Goal: Information Seeking & Learning: Learn about a topic

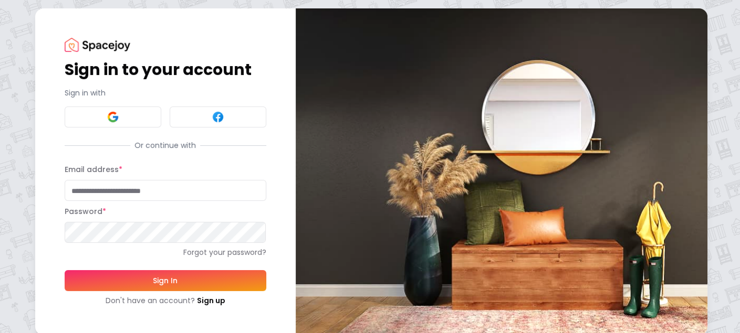
type input "**********"
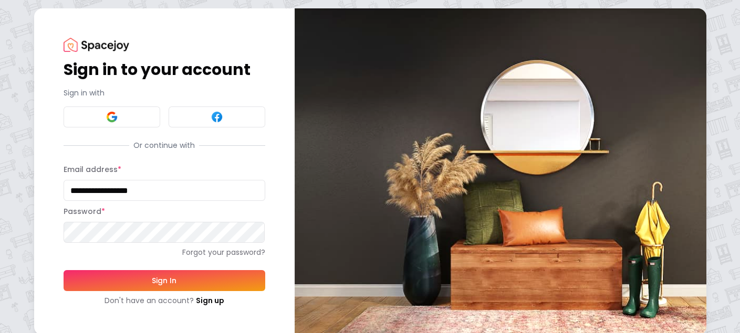
click at [167, 283] on button "Sign In" at bounding box center [165, 280] width 202 height 21
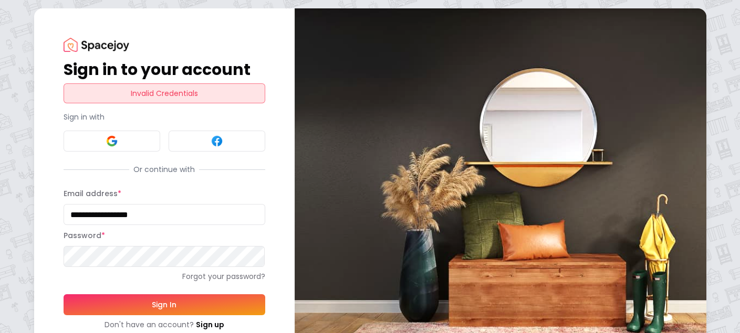
click at [154, 302] on button "Sign In" at bounding box center [165, 305] width 202 height 21
click at [205, 275] on link "Forgot your password?" at bounding box center [165, 276] width 202 height 11
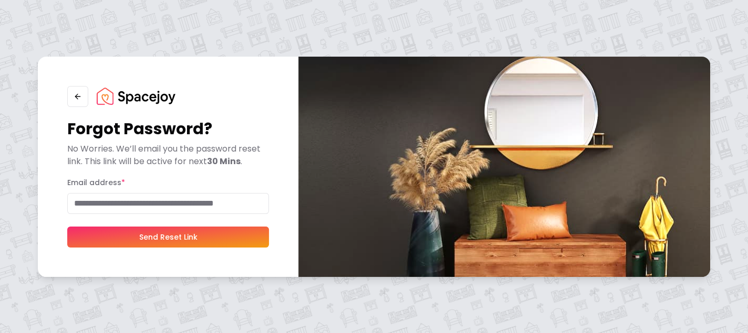
click at [117, 200] on input "Email address *" at bounding box center [168, 203] width 202 height 21
type input "**********"
click at [159, 233] on button "Send Reset Link" at bounding box center [168, 237] width 202 height 21
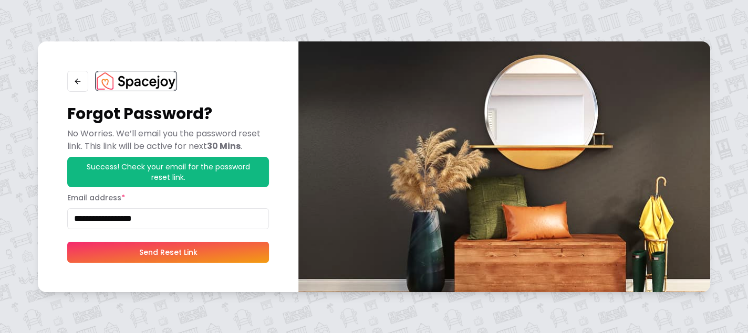
click at [120, 75] on img at bounding box center [136, 80] width 79 height 17
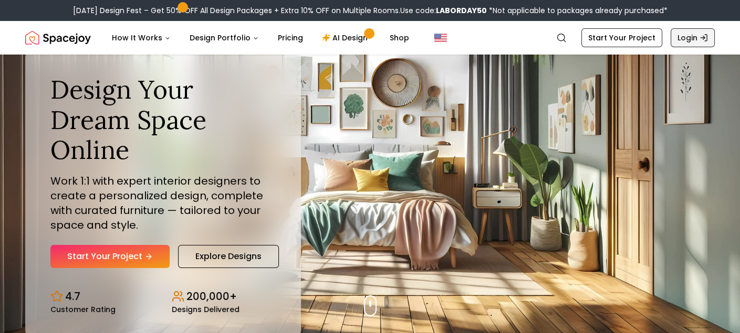
click at [685, 33] on link "Login" at bounding box center [692, 37] width 44 height 19
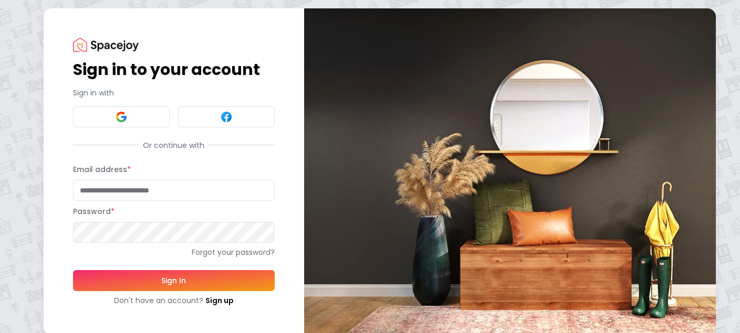
type input "**********"
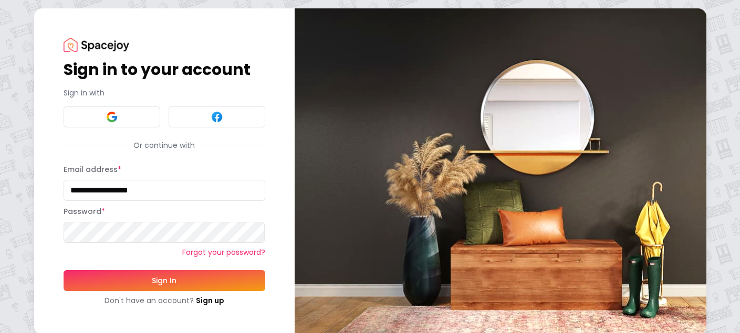
click at [100, 252] on link "Forgot your password?" at bounding box center [165, 252] width 202 height 11
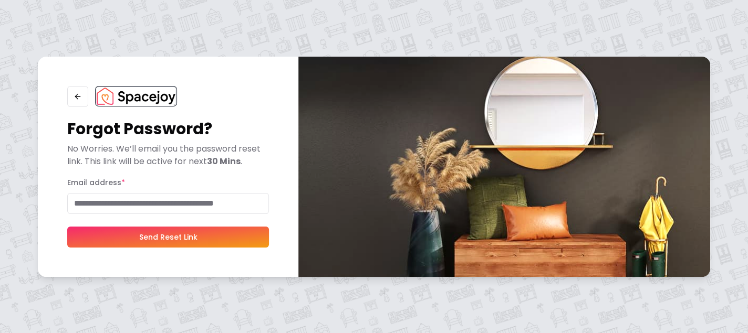
click at [125, 93] on img at bounding box center [136, 96] width 79 height 17
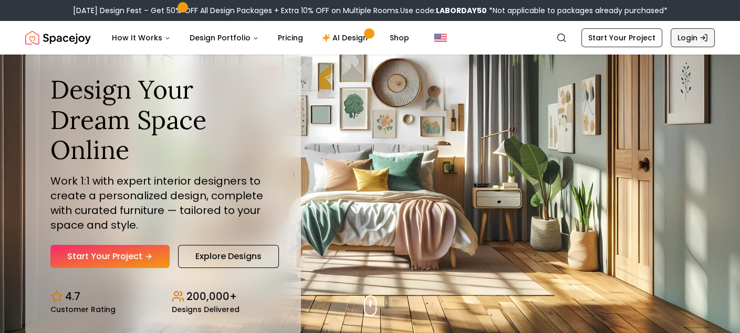
click at [680, 39] on link "Login" at bounding box center [692, 37] width 44 height 19
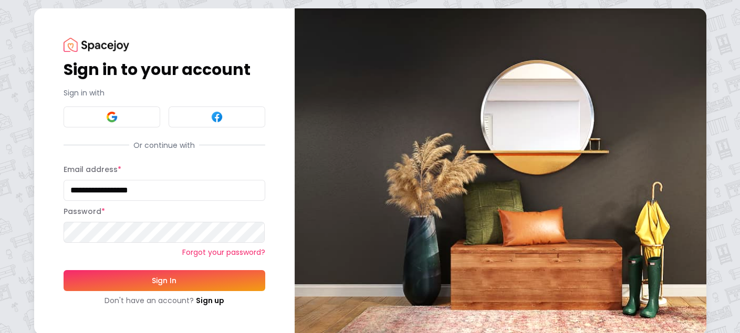
click at [98, 256] on link "Forgot your password?" at bounding box center [165, 252] width 202 height 11
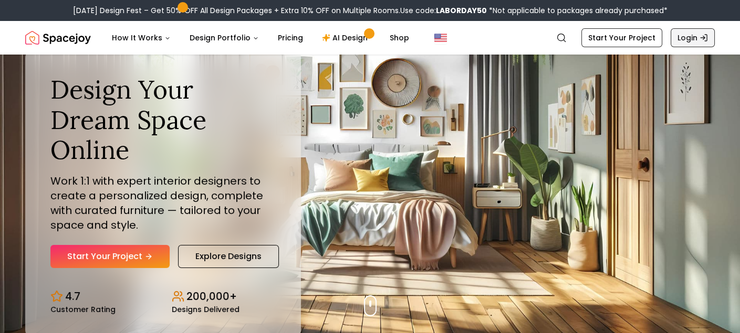
click at [680, 37] on link "Login" at bounding box center [692, 37] width 44 height 19
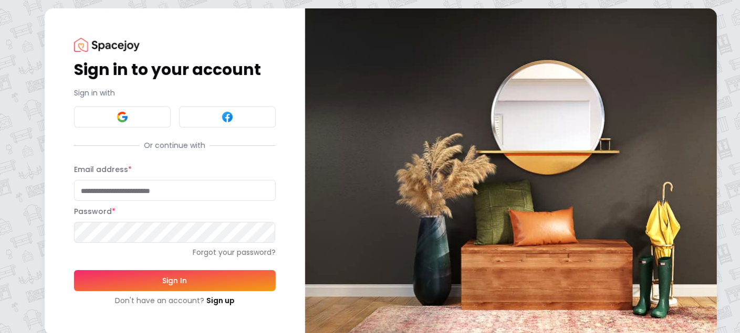
type input "**********"
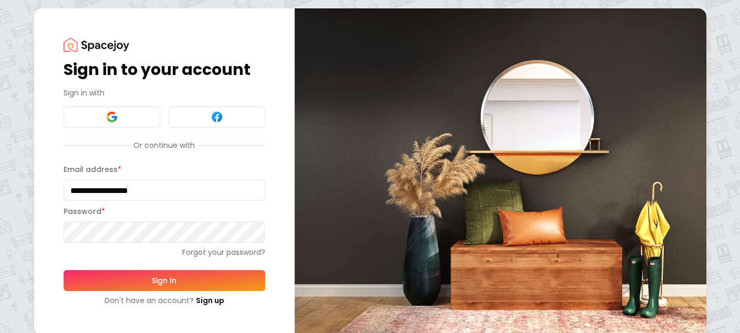
click at [75, 275] on button "Sign In" at bounding box center [165, 280] width 202 height 21
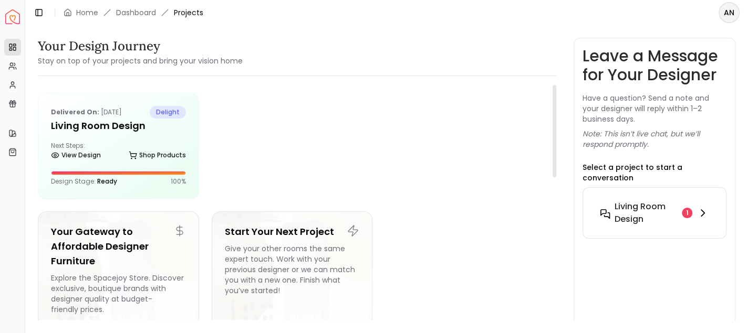
click at [646, 201] on h6 "Living Room Design" at bounding box center [645, 213] width 63 height 25
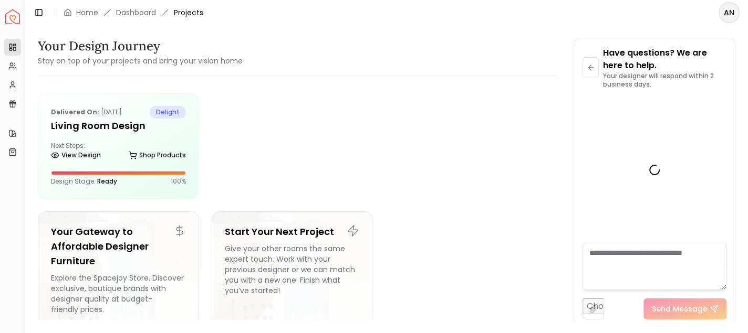
scroll to position [441, 0]
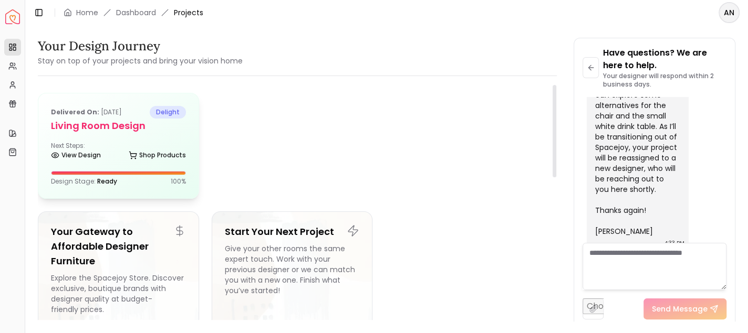
click at [117, 177] on div "Design Stage: Ready 100 %" at bounding box center [118, 181] width 135 height 8
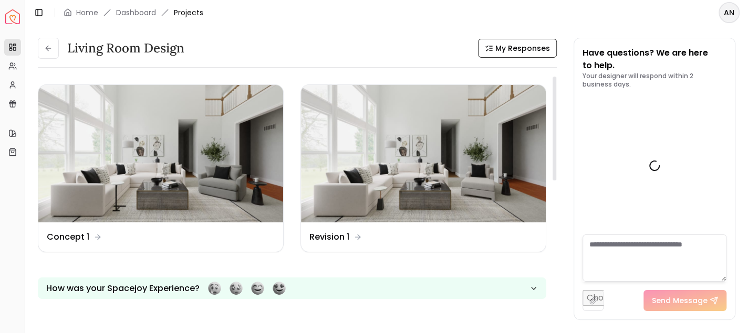
scroll to position [450, 0]
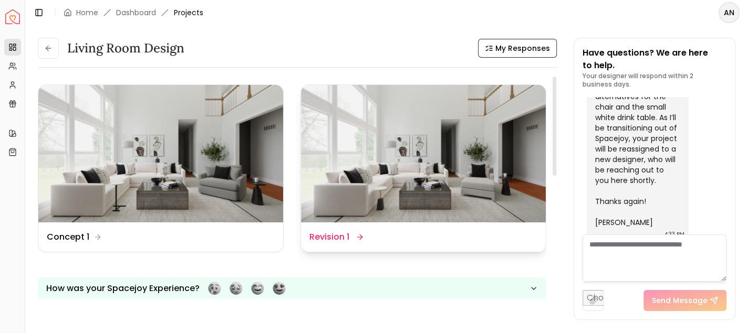
click at [382, 214] on img at bounding box center [423, 154] width 245 height 138
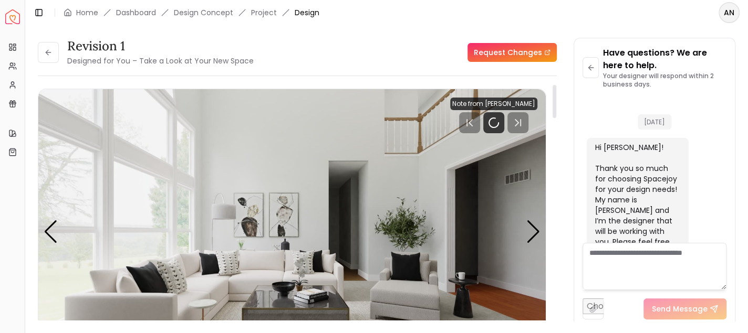
scroll to position [441, 0]
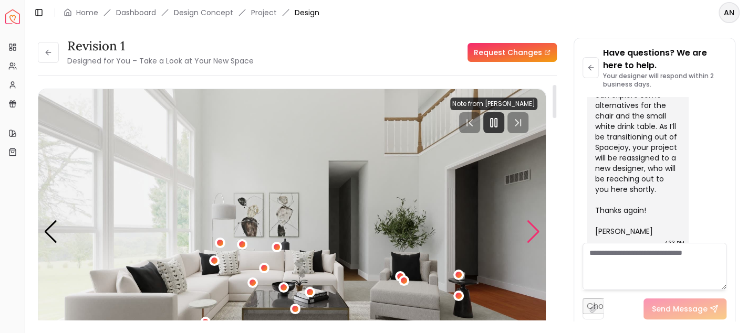
click at [540, 230] on div "Next slide" at bounding box center [533, 232] width 14 height 23
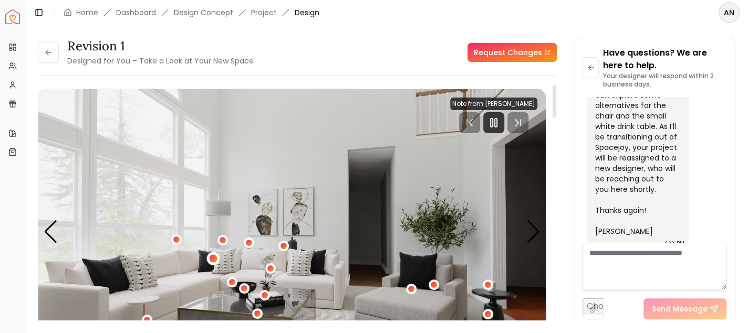
click at [216, 257] on div "2 / 4" at bounding box center [213, 259] width 8 height 8
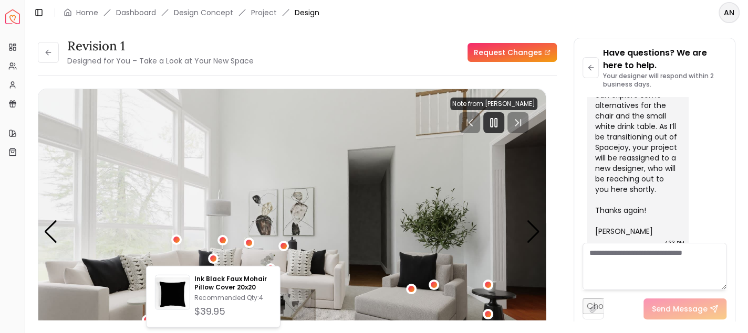
click at [359, 63] on div "Revision 1 Designed for You – Take a Look at Your New Space Request Changes" at bounding box center [297, 52] width 519 height 29
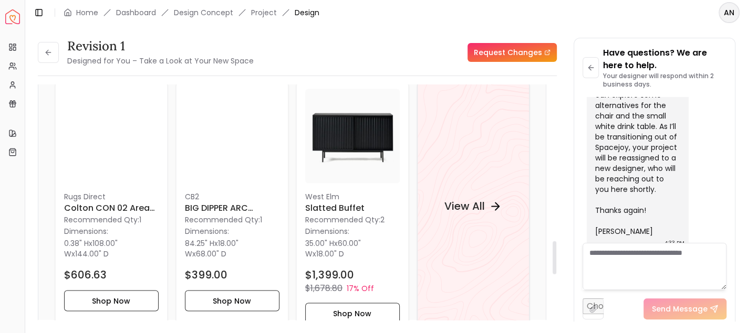
scroll to position [1133, 0]
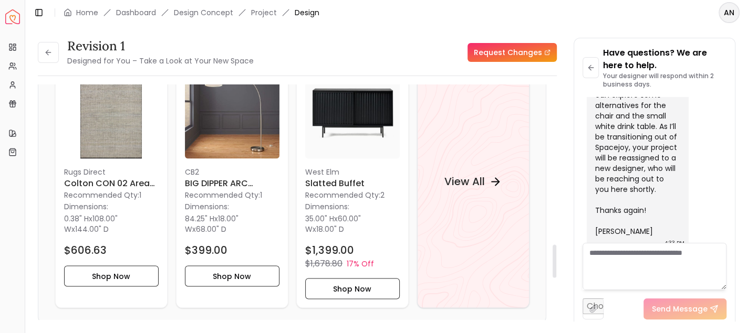
drag, startPoint x: 555, startPoint y: 104, endPoint x: 538, endPoint y: 265, distance: 161.5
click at [552, 265] on div at bounding box center [554, 261] width 4 height 33
click at [463, 179] on h4 "View All" at bounding box center [464, 181] width 40 height 15
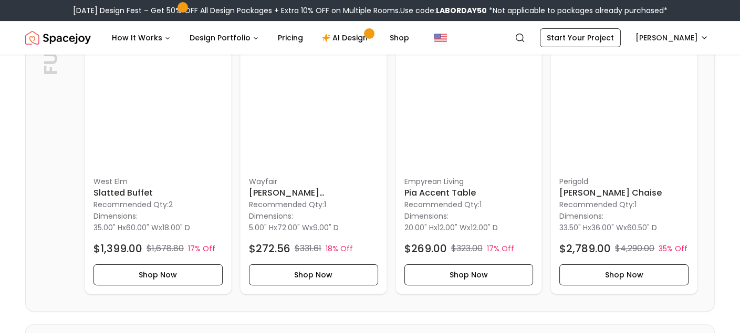
scroll to position [543, 0]
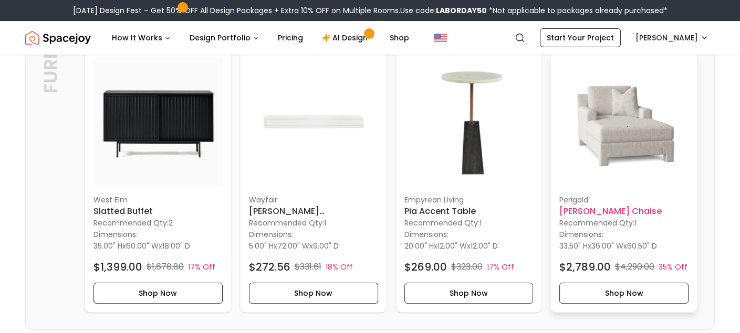
click at [621, 153] on img at bounding box center [623, 121] width 129 height 129
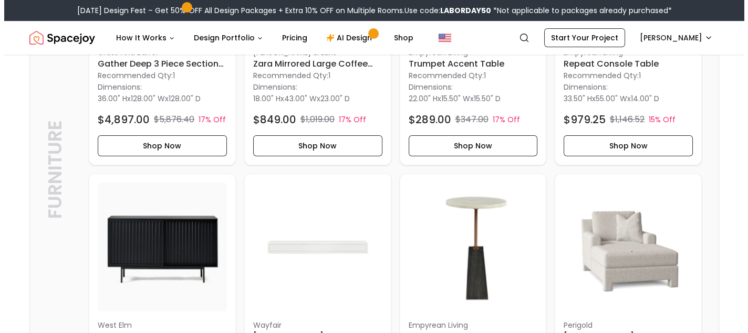
scroll to position [0, 0]
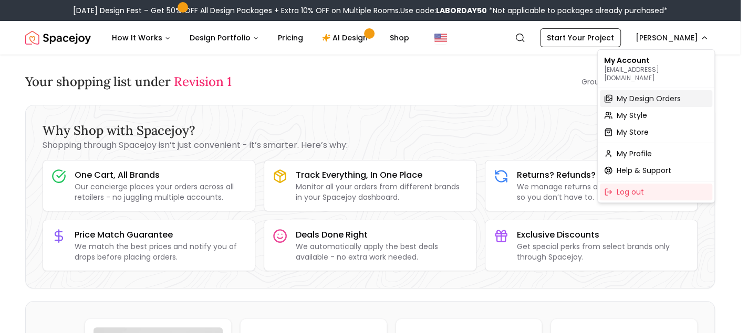
click at [642, 93] on span "My Design Orders" at bounding box center [648, 98] width 64 height 11
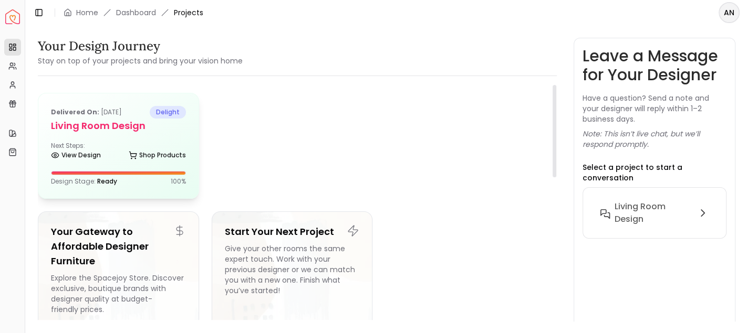
click at [75, 167] on div "Delivered on: Sep 28, 2023 delight Living Room Design Next Steps: View Design S…" at bounding box center [118, 145] width 160 height 105
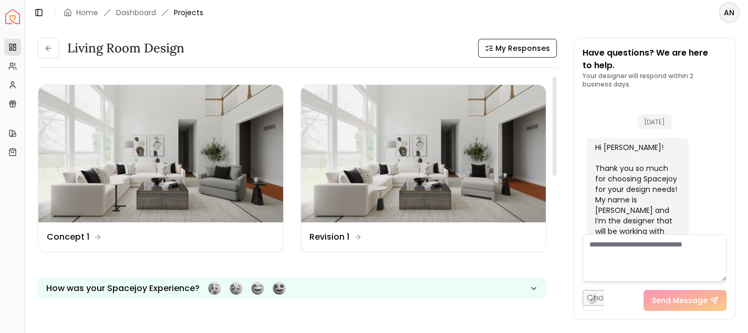
scroll to position [450, 0]
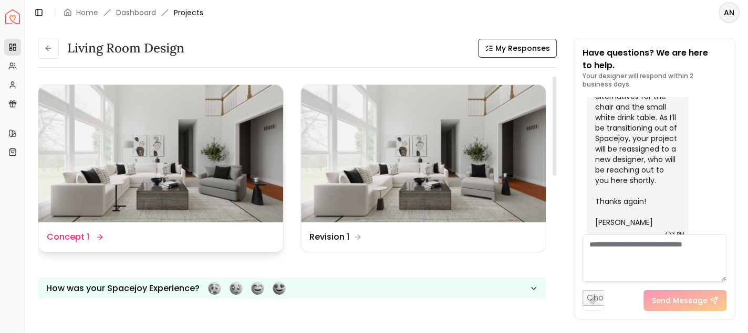
click at [75, 234] on dd "Concept 1" at bounding box center [68, 237] width 43 height 13
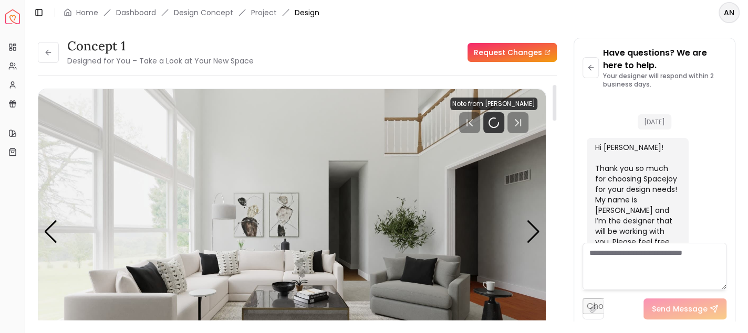
scroll to position [441, 0]
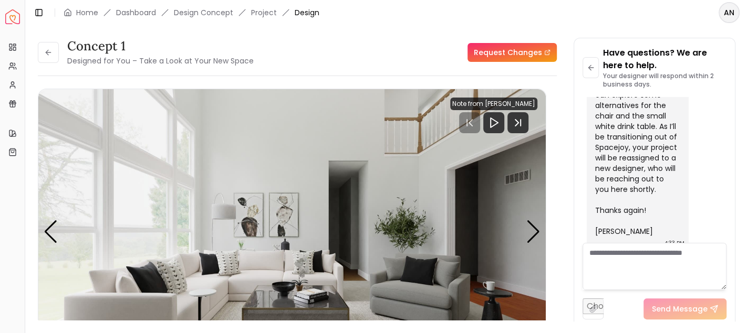
drag, startPoint x: 569, startPoint y: 103, endPoint x: 621, endPoint y: 211, distance: 119.8
click at [578, 223] on div "Concept 1 Designed for You – Take a Look at Your New Space Request Changes Conc…" at bounding box center [386, 173] width 697 height 271
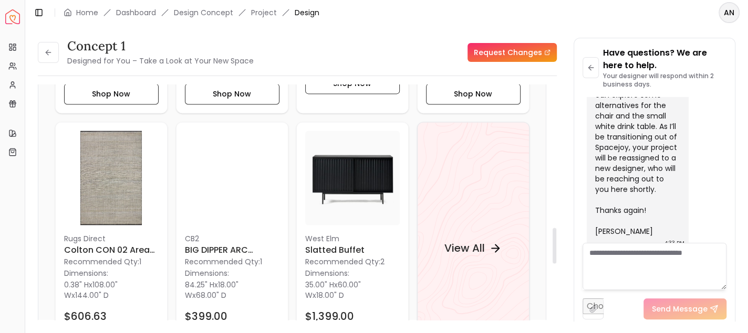
scroll to position [959, 0]
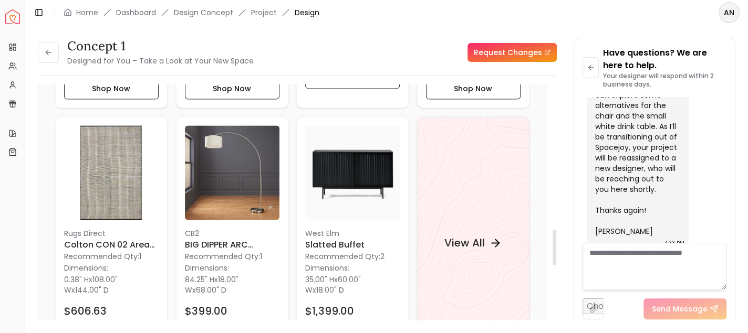
drag, startPoint x: 553, startPoint y: 99, endPoint x: 563, endPoint y: 244, distance: 145.2
click at [556, 244] on div at bounding box center [554, 248] width 4 height 36
click at [487, 245] on div "View All" at bounding box center [473, 243] width 82 height 32
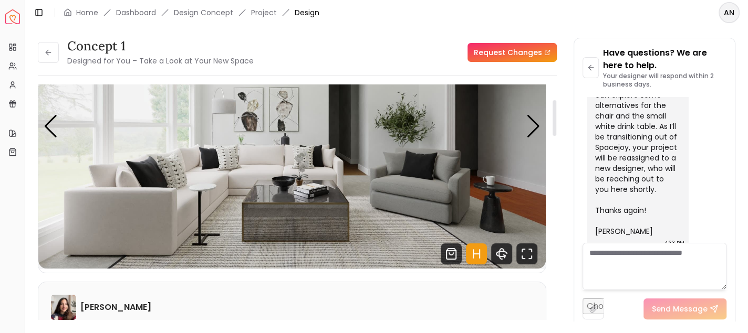
scroll to position [108, 0]
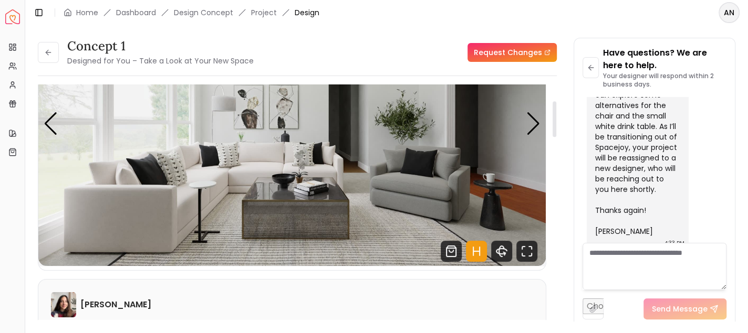
drag, startPoint x: 553, startPoint y: 243, endPoint x: 557, endPoint y: 114, distance: 128.2
click at [556, 114] on div at bounding box center [554, 119] width 4 height 36
click at [198, 234] on img "1 / 4" at bounding box center [291, 123] width 507 height 285
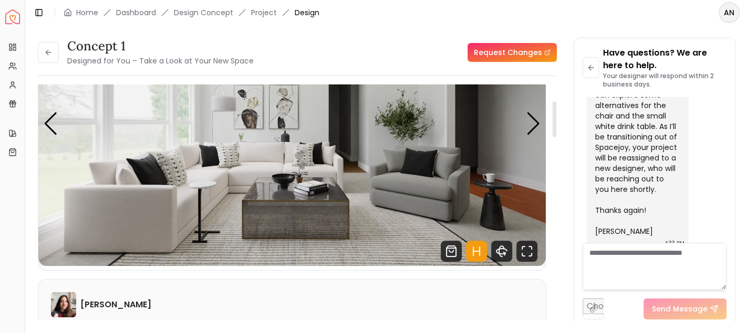
click at [198, 234] on img "1 / 4" at bounding box center [291, 123] width 507 height 285
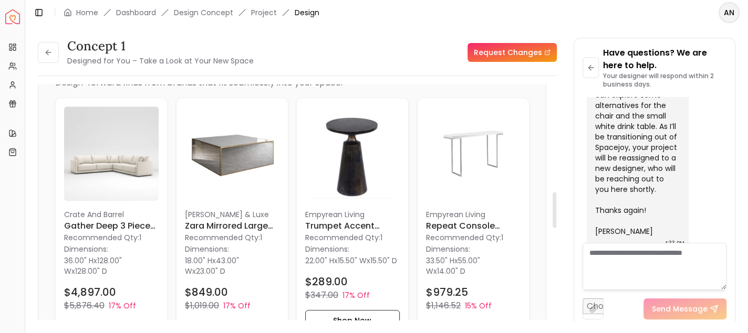
scroll to position [704, 0]
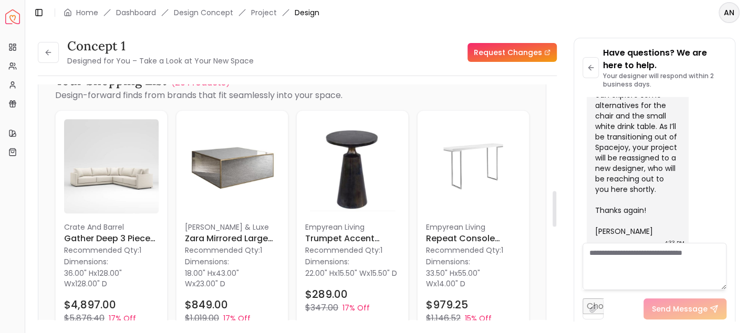
drag, startPoint x: 554, startPoint y: 124, endPoint x: 563, endPoint y: 214, distance: 90.2
click at [556, 214] on div at bounding box center [554, 209] width 4 height 36
click at [327, 236] on h6 "Trumpet Accent Table" at bounding box center [352, 239] width 95 height 13
click at [200, 237] on h6 "Zara Mirrored Large Coffee Table" at bounding box center [232, 239] width 95 height 13
click at [225, 234] on h6 "Zara Mirrored Large Coffee Table" at bounding box center [232, 239] width 95 height 13
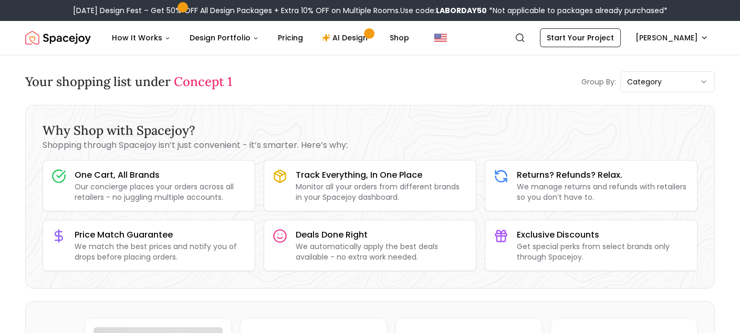
click at [213, 85] on span "Concept 1" at bounding box center [203, 82] width 58 height 16
click at [133, 193] on p "Our concierge places your orders across all retailers - no juggling multiple ac…" at bounding box center [161, 192] width 172 height 21
